Goal: Task Accomplishment & Management: Manage account settings

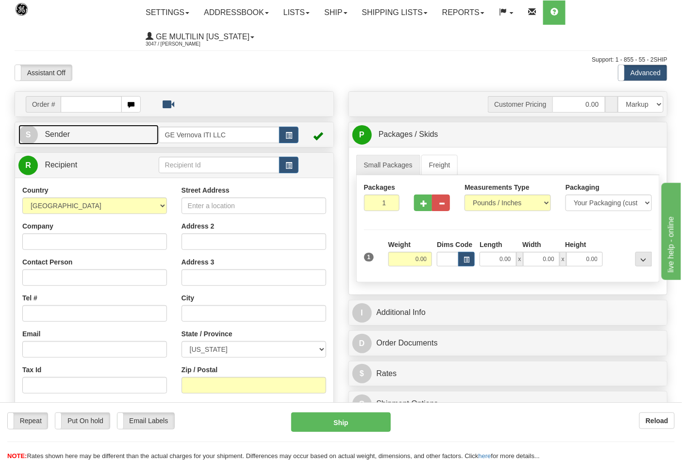
click at [120, 135] on link "S Sender" at bounding box center [88, 135] width 140 height 20
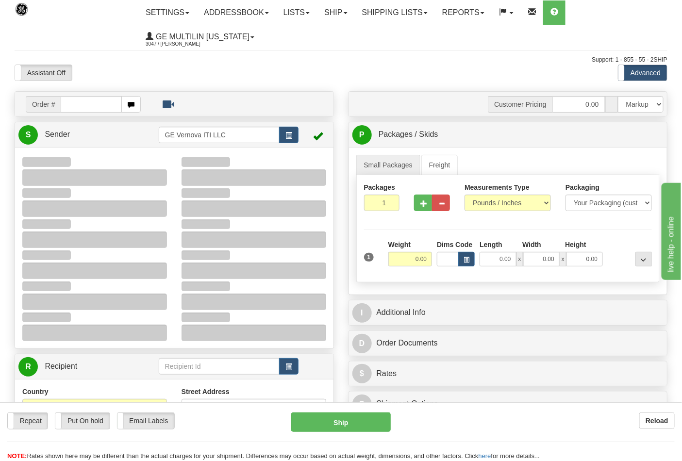
click at [153, 74] on div "Assistant On Assistant Off Do a return Do a return" at bounding box center [146, 73] width 278 height 17
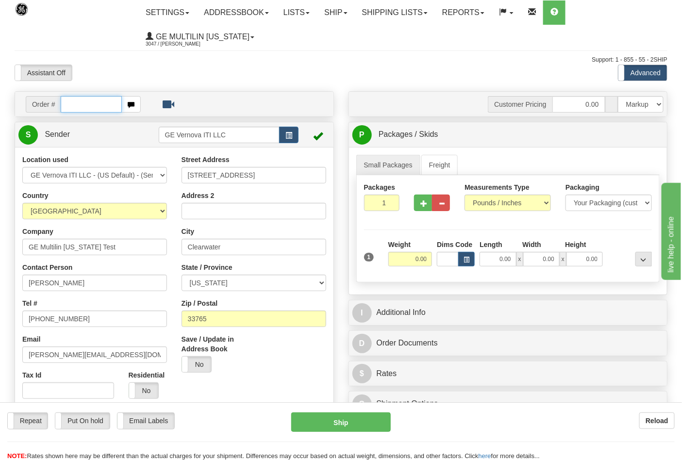
click at [90, 109] on input "text" at bounding box center [91, 104] width 61 height 17
type input "86684838"
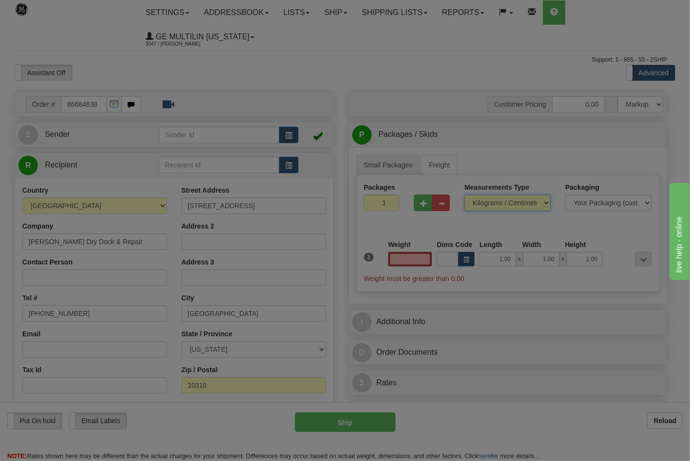
type input "0.00"
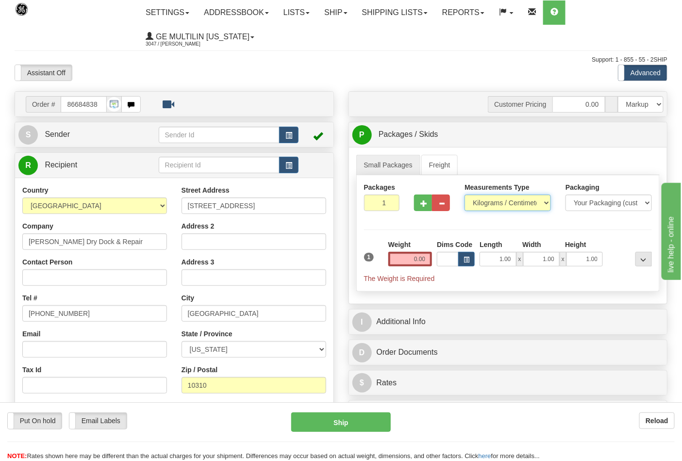
click at [493, 205] on select "Pounds / Inches Kilograms / Centimeters" at bounding box center [508, 203] width 86 height 17
select select "0"
click at [465, 195] on select "Pounds / Inches Kilograms / Centimeters" at bounding box center [508, 203] width 86 height 17
click at [430, 258] on input "0.00" at bounding box center [410, 259] width 44 height 15
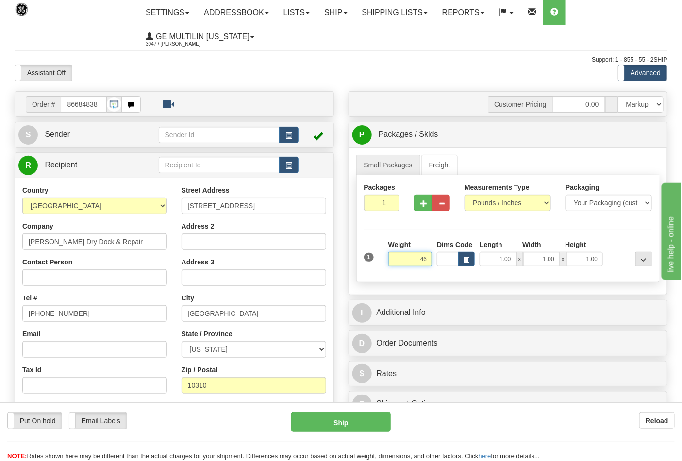
click button "Delete" at bounding box center [0, 0] width 0 height 0
type input "46.00"
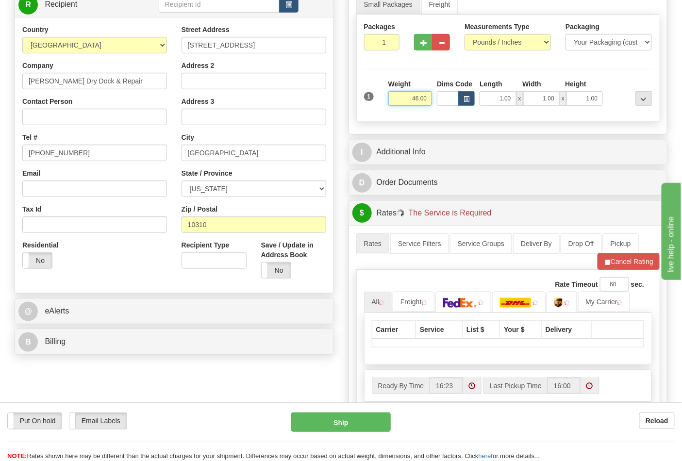
scroll to position [216, 0]
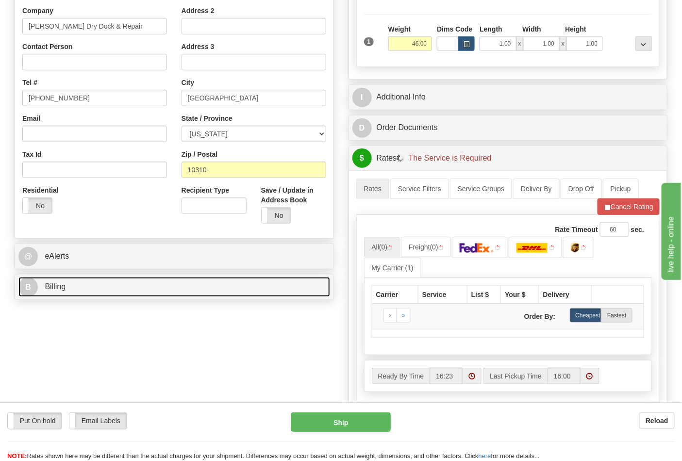
click at [113, 288] on link "B Billing" at bounding box center [174, 287] width 312 height 20
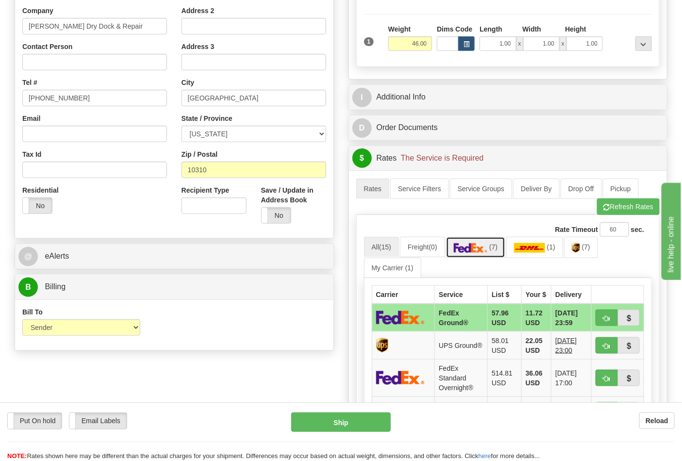
click at [475, 256] on link "(7)" at bounding box center [476, 247] width 60 height 21
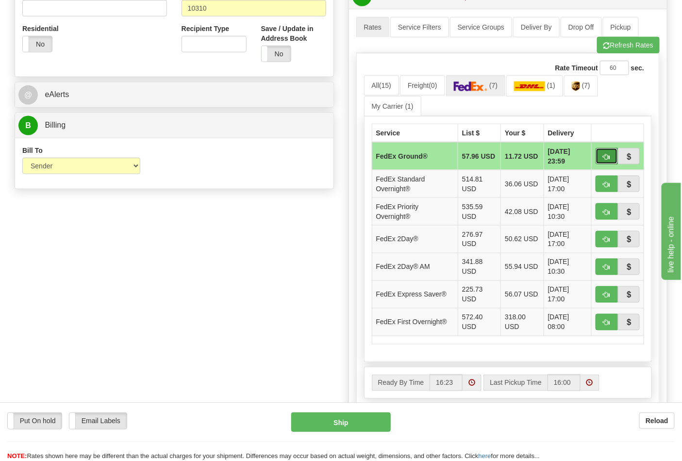
click at [616, 154] on button "button" at bounding box center [607, 156] width 22 height 17
type input "92"
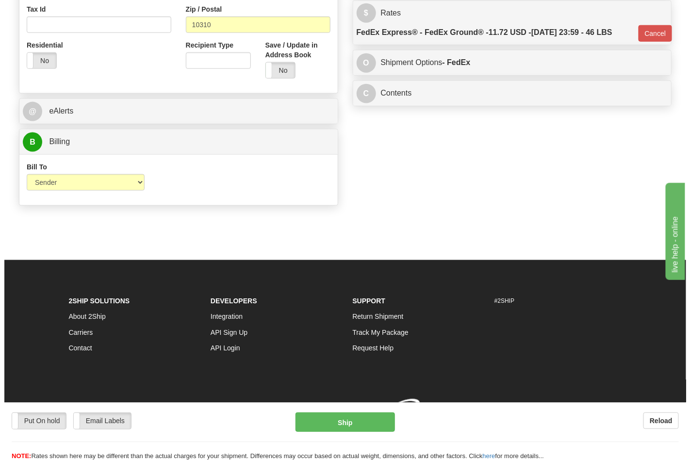
scroll to position [362, 0]
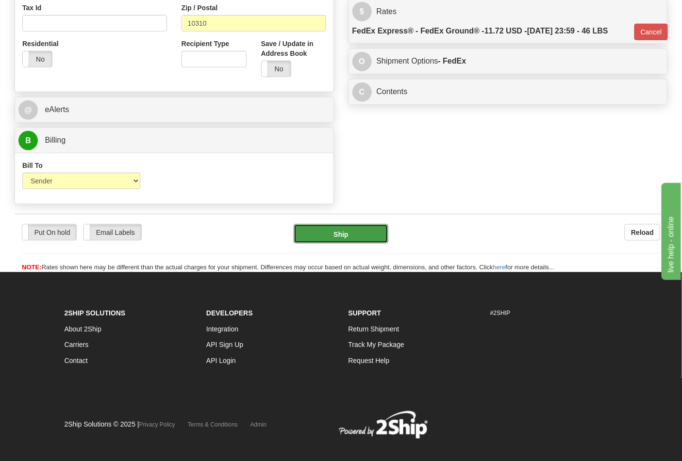
click at [362, 235] on button "Ship" at bounding box center [341, 233] width 94 height 19
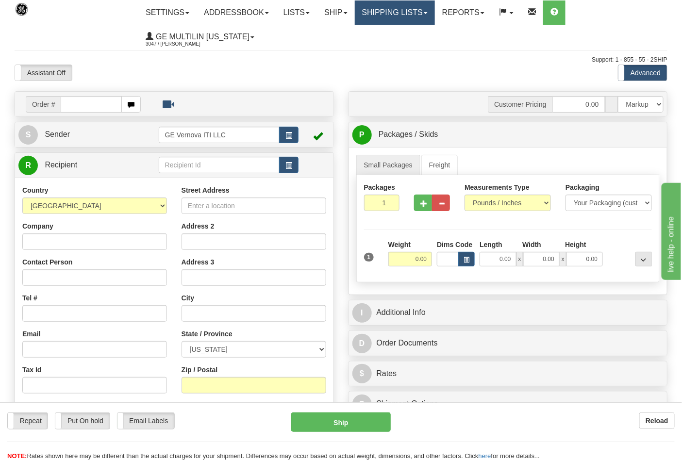
click at [377, 10] on link "Shipping lists" at bounding box center [395, 12] width 80 height 24
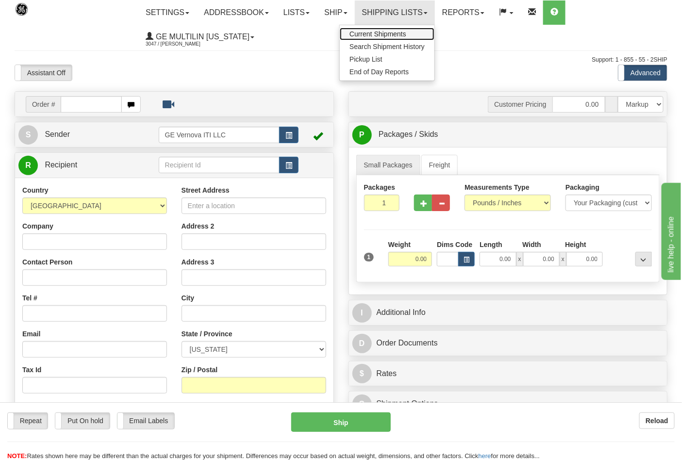
click at [377, 33] on span "Current Shipments" at bounding box center [377, 34] width 57 height 8
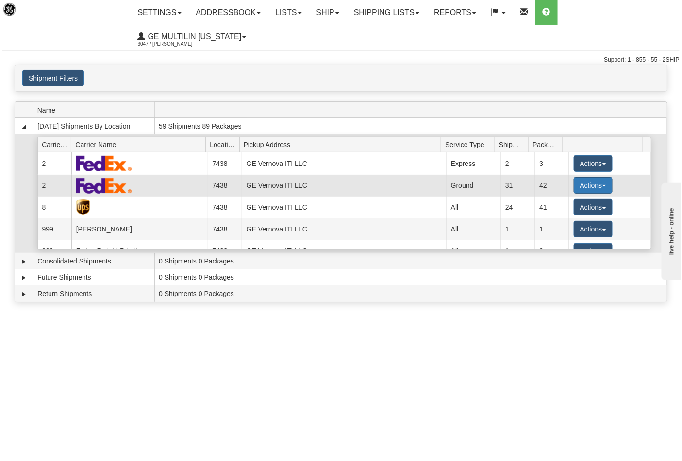
click at [587, 177] on button "Actions" at bounding box center [593, 185] width 39 height 17
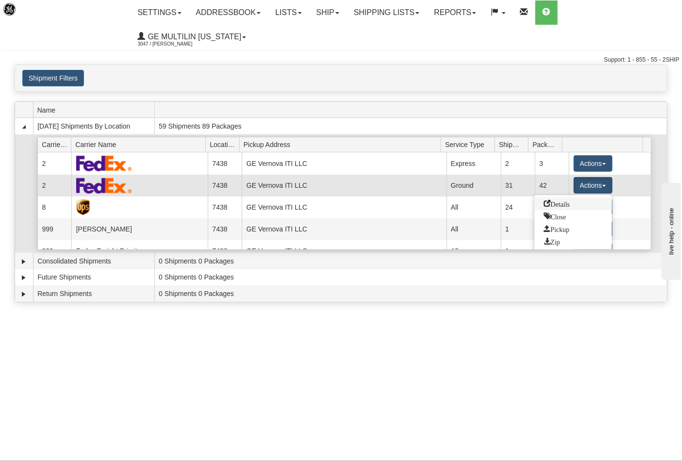
click at [557, 200] on span "Details" at bounding box center [557, 203] width 26 height 7
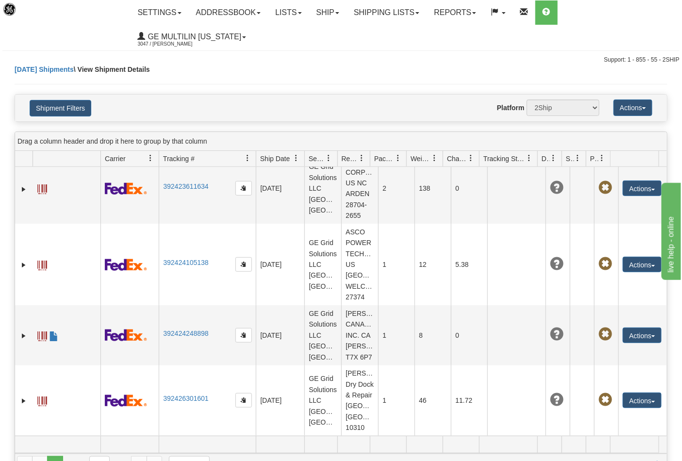
scroll to position [2323, 0]
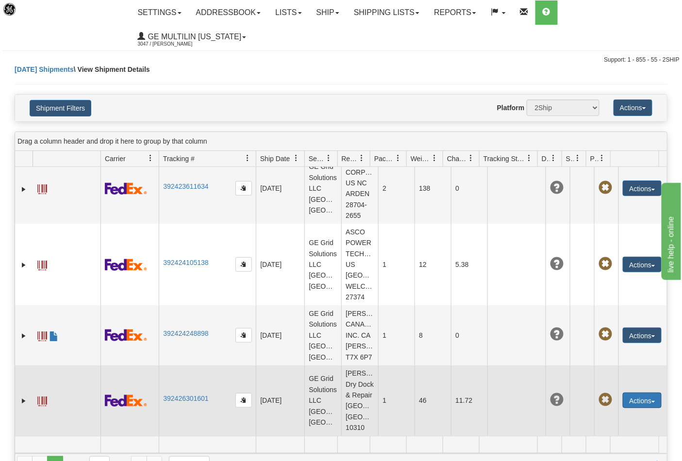
click at [642, 393] on button "Actions" at bounding box center [642, 401] width 39 height 16
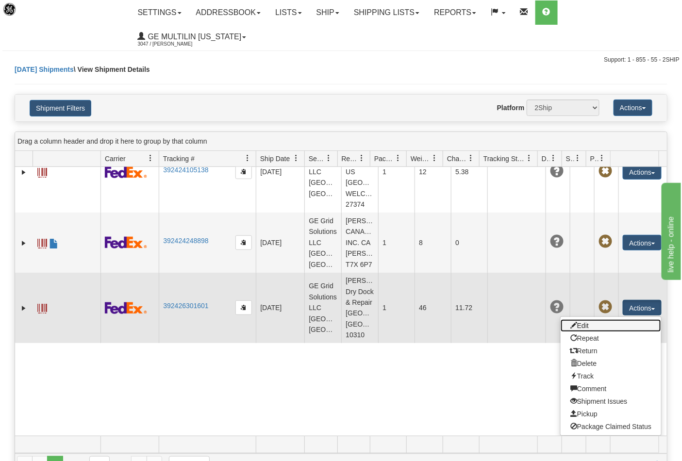
click at [579, 332] on link "Edit" at bounding box center [611, 325] width 100 height 13
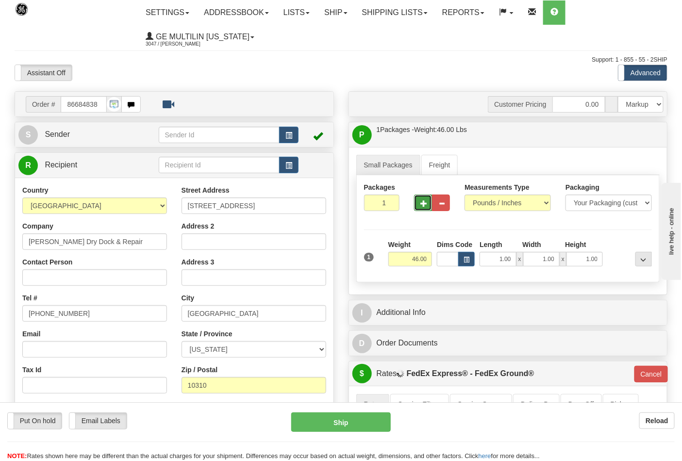
click at [428, 203] on button "button" at bounding box center [423, 203] width 18 height 17
type input "2"
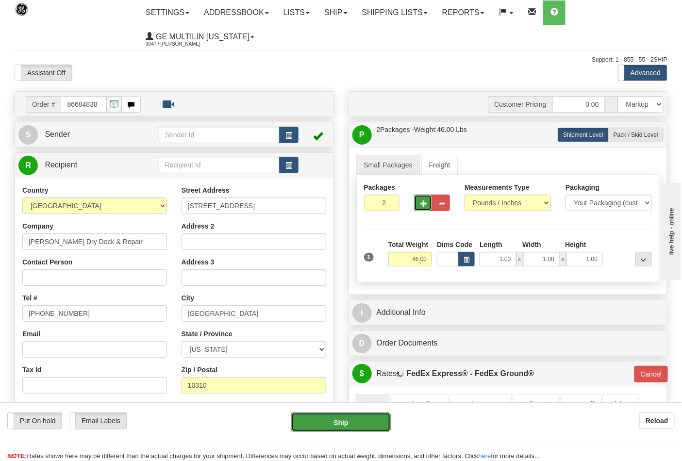
click at [351, 415] on button "Ship" at bounding box center [340, 422] width 99 height 19
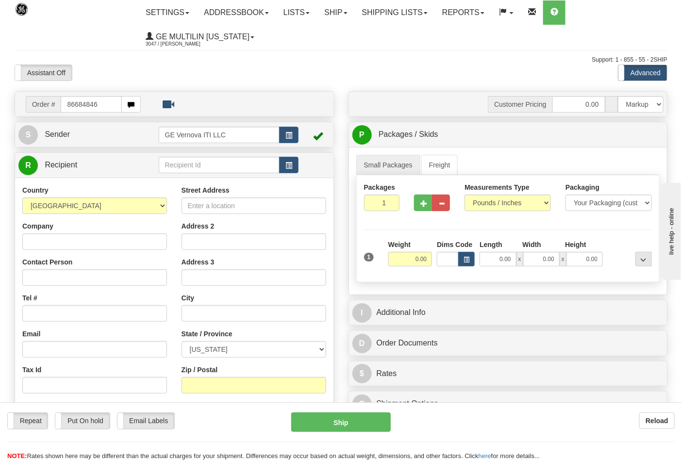
type input "86684846"
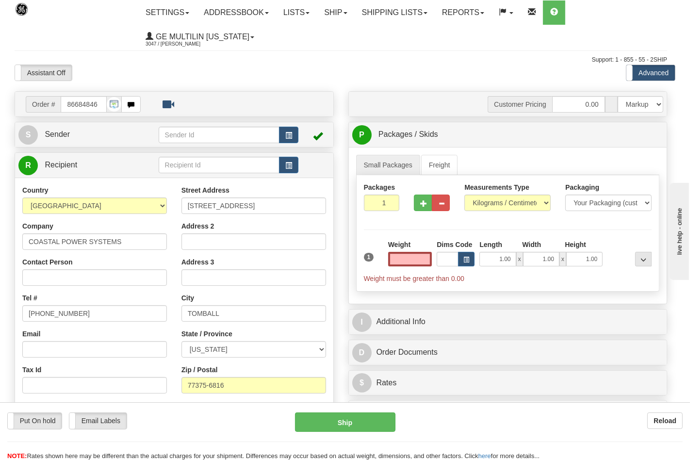
type input "0.00"
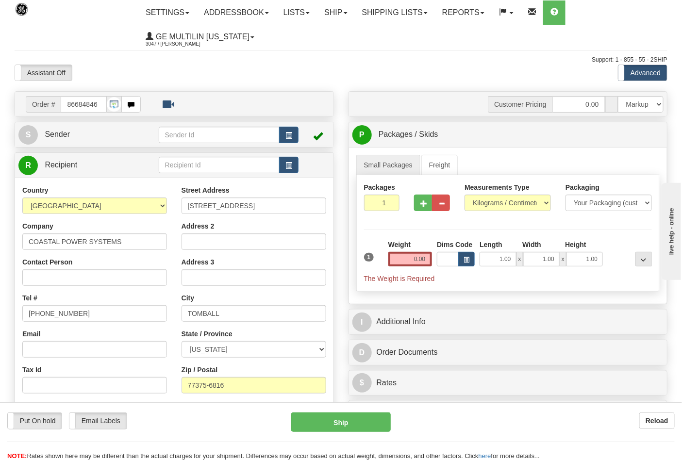
click at [484, 213] on div "Measurements Type Pounds / Inches Kilograms / Centimeters" at bounding box center [507, 201] width 101 height 36
click at [484, 207] on select "Pounds / Inches Kilograms / Centimeters" at bounding box center [508, 203] width 86 height 17
select select "0"
click at [465, 195] on select "Pounds / Inches Kilograms / Centimeters" at bounding box center [508, 203] width 86 height 17
click at [428, 259] on input "0.00" at bounding box center [410, 259] width 44 height 15
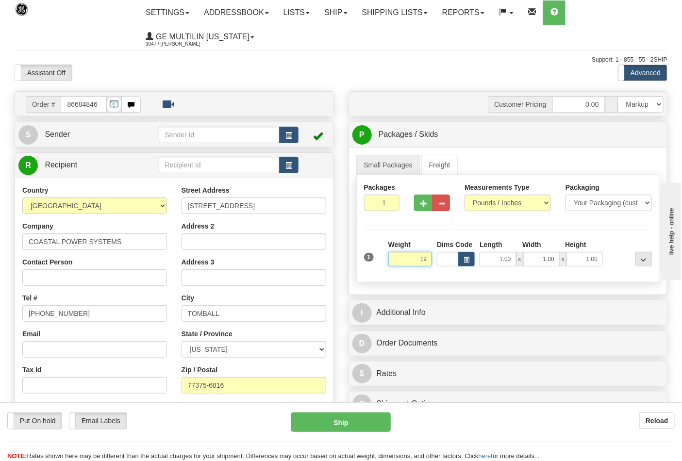
click button "Delete" at bounding box center [0, 0] width 0 height 0
type input "19.00"
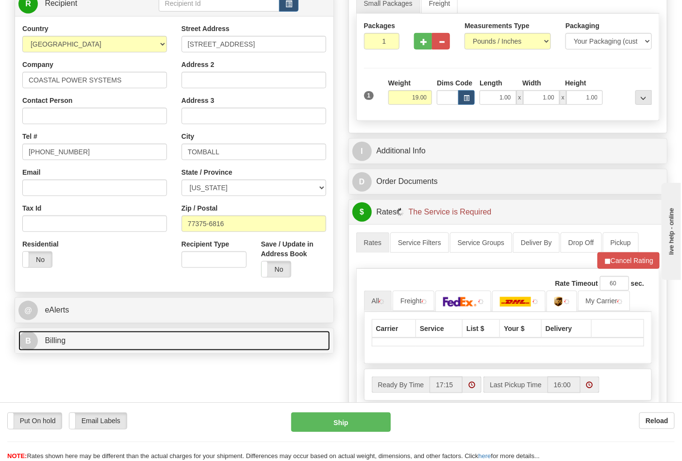
click at [79, 338] on link "B Billing" at bounding box center [174, 341] width 312 height 20
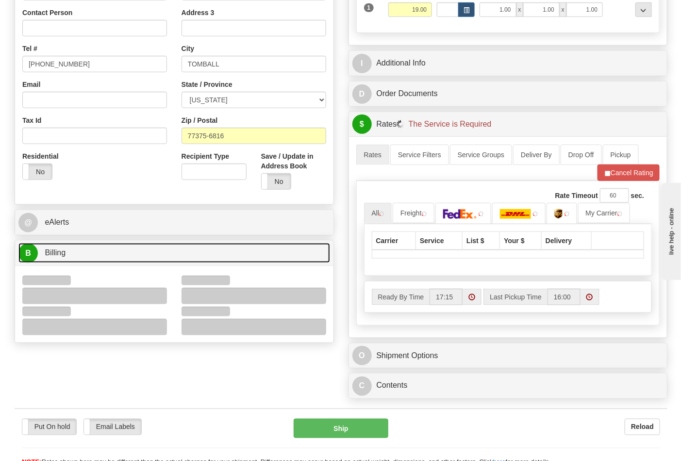
scroll to position [323, 0]
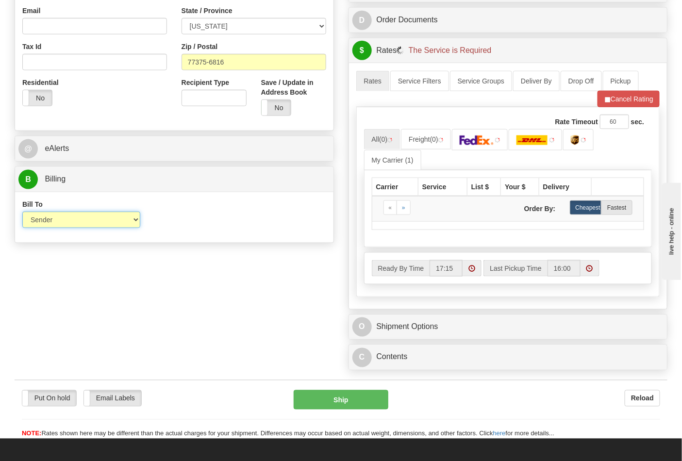
click at [59, 221] on select "Sender Recipient Third Party Collect" at bounding box center [81, 220] width 118 height 17
drag, startPoint x: 272, startPoint y: 231, endPoint x: 288, endPoint y: 222, distance: 18.2
click at [272, 231] on div "Bill To Sender Recipient Third Party Collect Account 3rd Party Account List Ple…" at bounding box center [174, 217] width 318 height 36
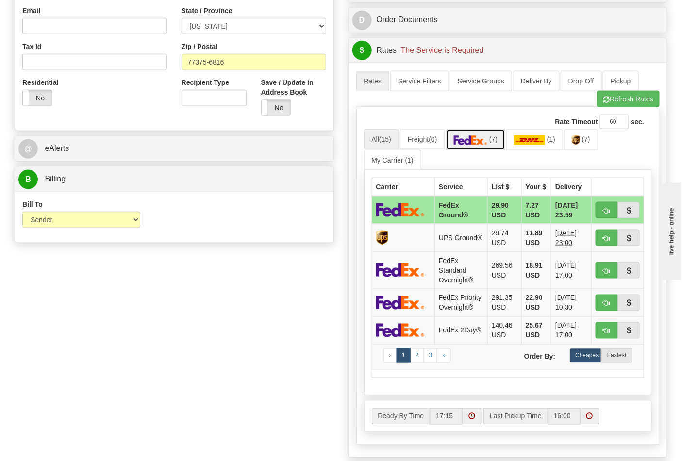
click at [500, 146] on link "(7)" at bounding box center [476, 139] width 60 height 21
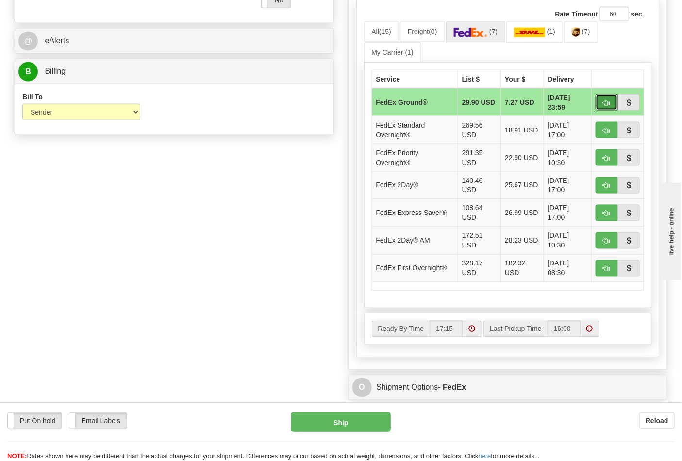
click at [604, 108] on button "button" at bounding box center [607, 102] width 22 height 17
type input "92"
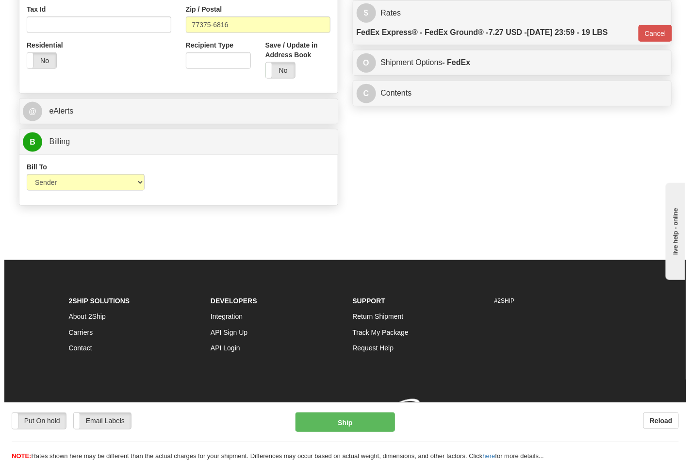
scroll to position [376, 0]
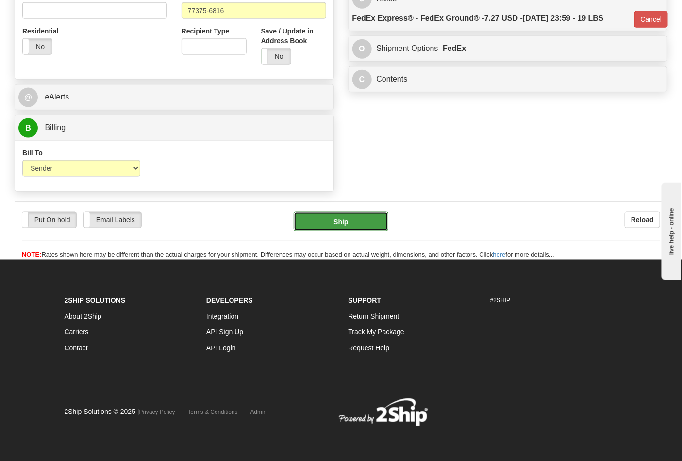
click at [315, 228] on button "Ship" at bounding box center [341, 221] width 94 height 19
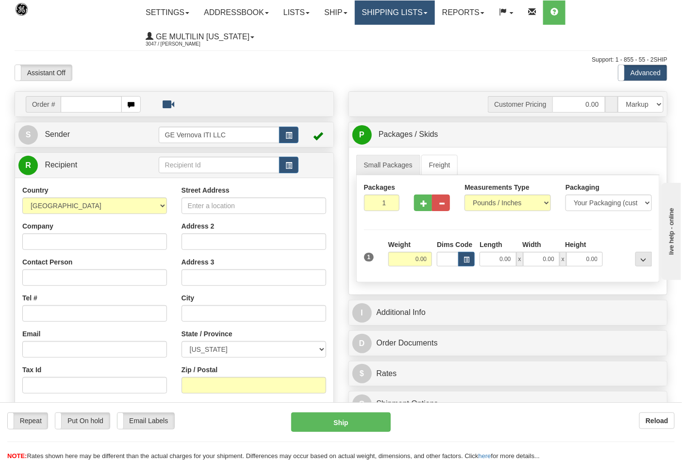
click at [391, 10] on link "Shipping lists" at bounding box center [395, 12] width 80 height 24
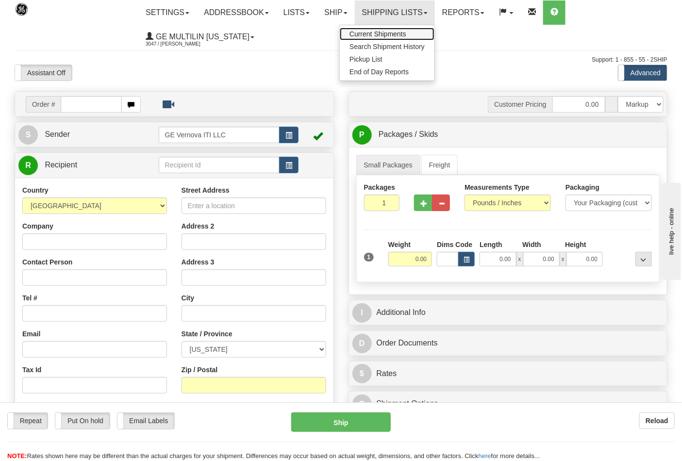
click at [387, 33] on span "Current Shipments" at bounding box center [377, 34] width 57 height 8
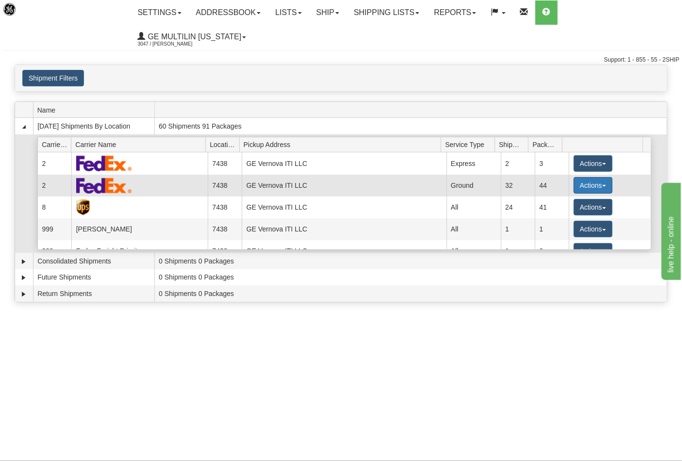
click at [578, 177] on button "Actions" at bounding box center [593, 185] width 39 height 17
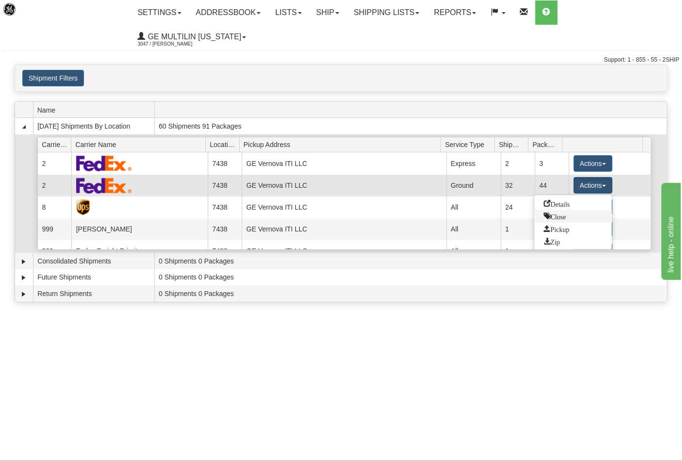
click at [565, 213] on span "Close" at bounding box center [555, 216] width 22 height 7
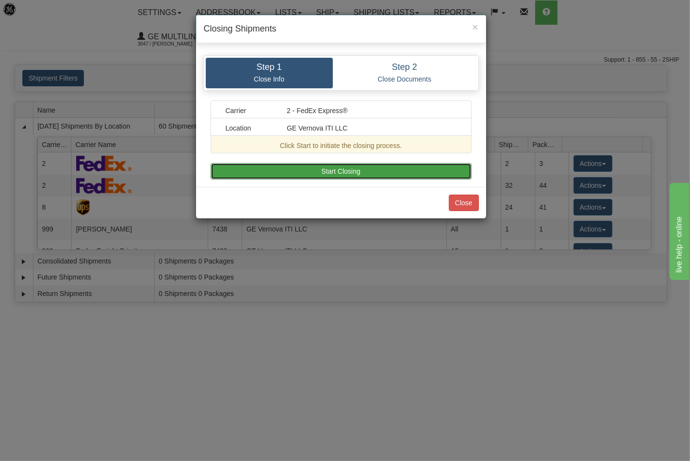
click at [347, 170] on button "Start Closing" at bounding box center [341, 171] width 261 height 17
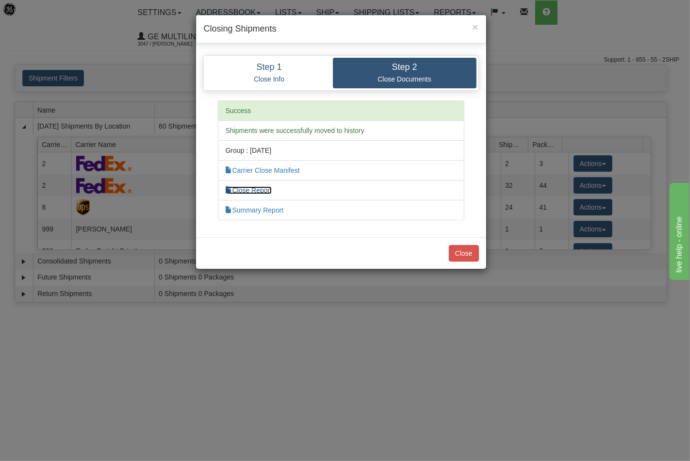
click at [265, 192] on link "Close Report" at bounding box center [249, 190] width 47 height 8
drag, startPoint x: 462, startPoint y: 254, endPoint x: 472, endPoint y: 241, distance: 16.2
click at [462, 254] on button "Close" at bounding box center [464, 253] width 30 height 17
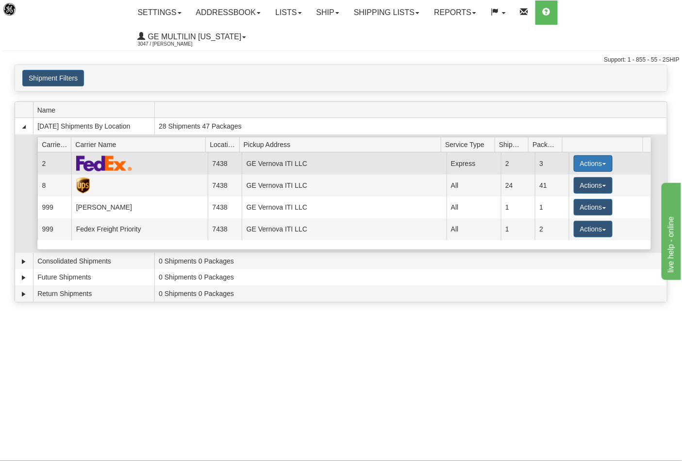
click at [580, 155] on button "Actions" at bounding box center [593, 163] width 39 height 17
click at [581, 155] on button "Actions" at bounding box center [593, 163] width 39 height 17
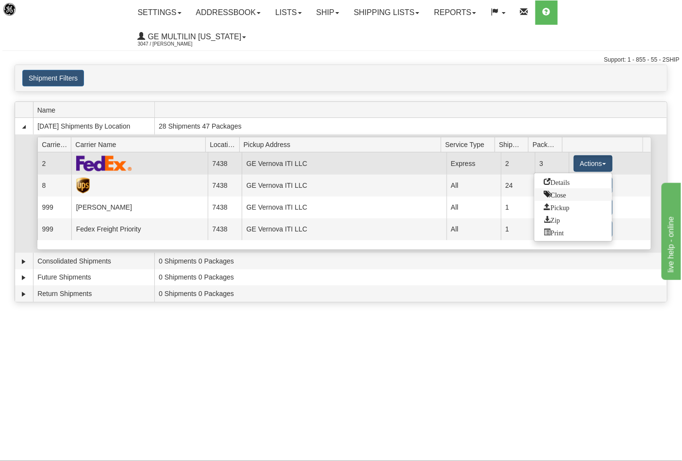
click at [558, 191] on span "Close" at bounding box center [555, 194] width 22 height 7
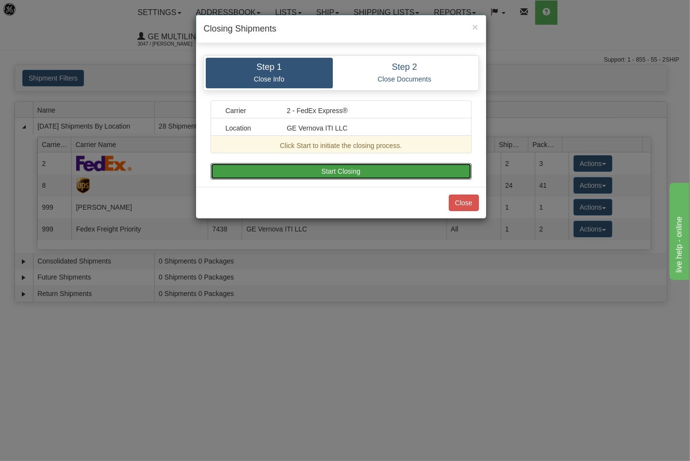
click at [356, 172] on button "Start Closing" at bounding box center [341, 171] width 261 height 17
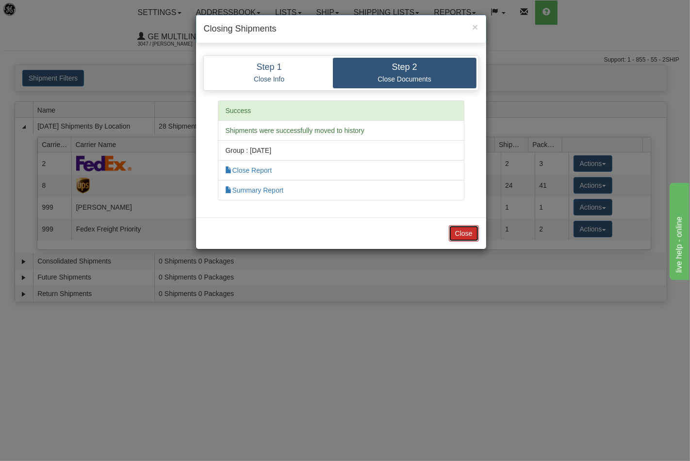
click at [470, 238] on button "Close" at bounding box center [464, 233] width 30 height 17
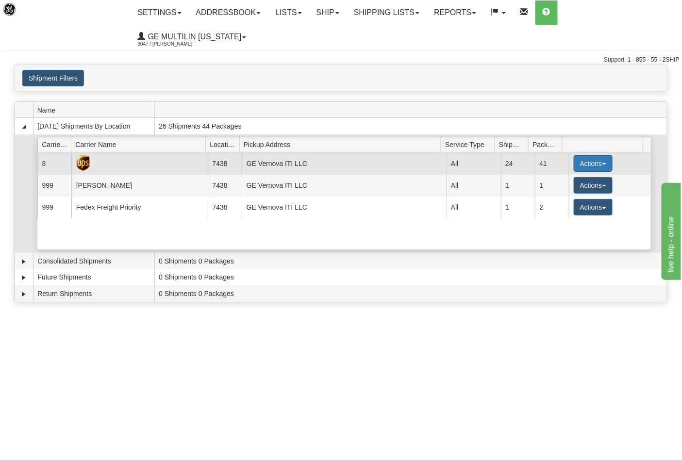
click at [579, 155] on button "Actions" at bounding box center [593, 163] width 39 height 17
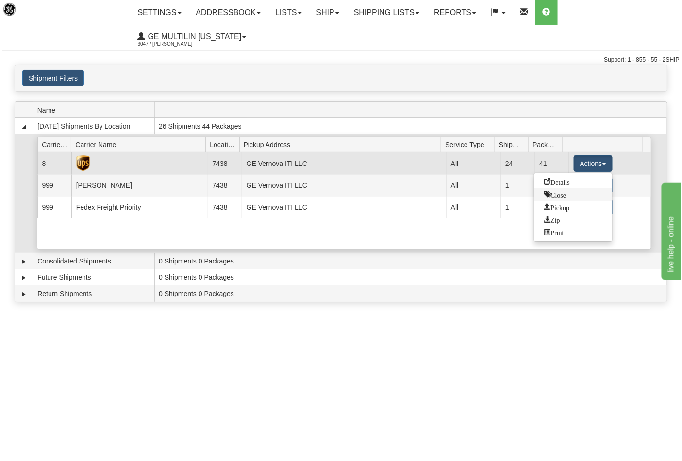
click at [561, 191] on span "Close" at bounding box center [555, 194] width 22 height 7
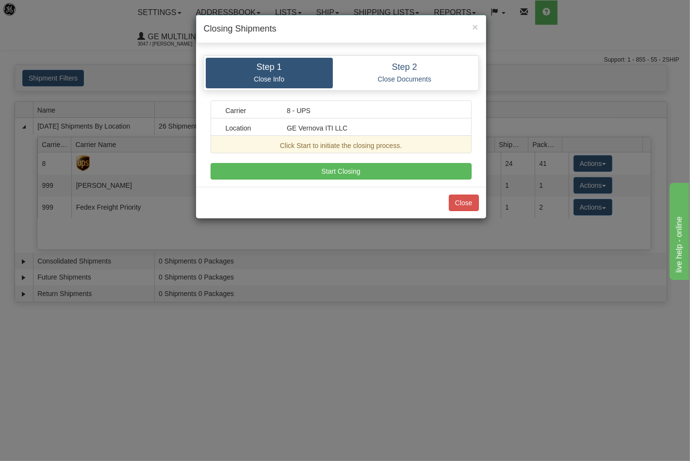
click at [389, 181] on div "Step 1 Close Info Step 2 Close Documents Carrier 8 - UPS Location GE Vernova IT…" at bounding box center [341, 117] width 290 height 139
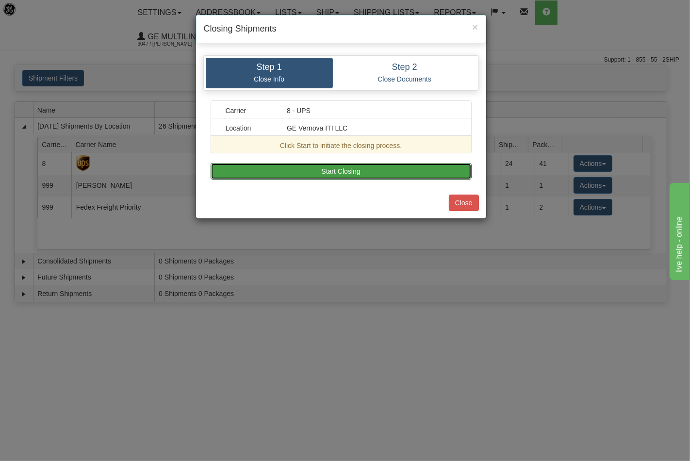
click at [392, 176] on button "Start Closing" at bounding box center [341, 171] width 261 height 17
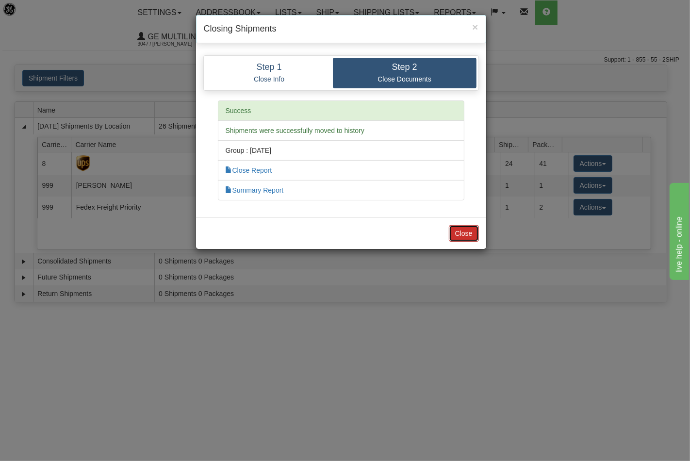
click at [474, 236] on button "Close" at bounding box center [464, 233] width 30 height 17
